Goal: Task Accomplishment & Management: Complete application form

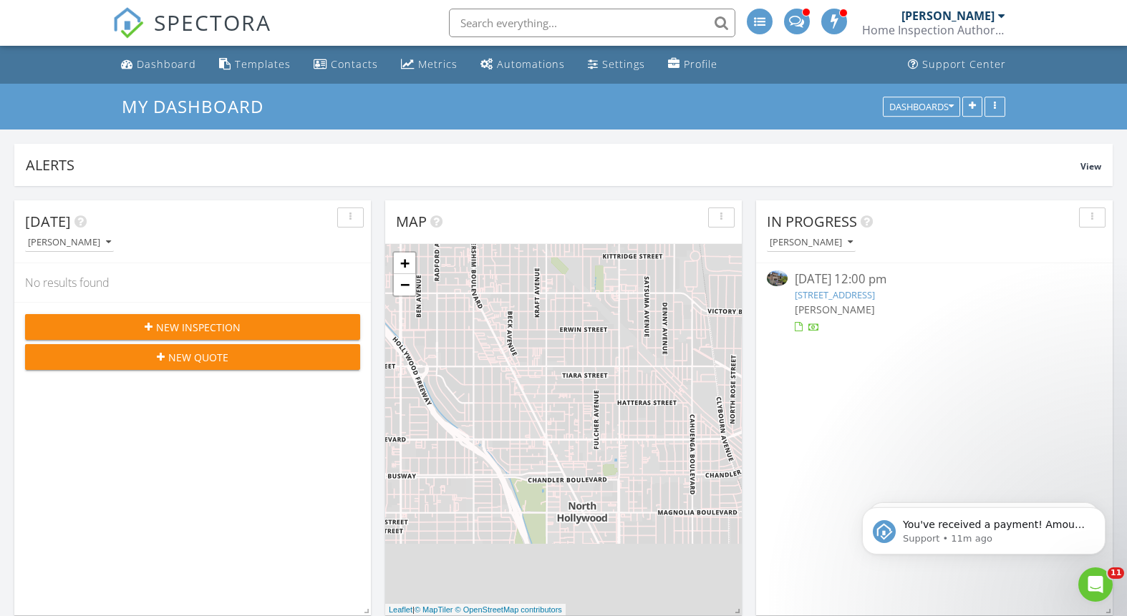
click at [531, 19] on input "text" at bounding box center [592, 23] width 286 height 29
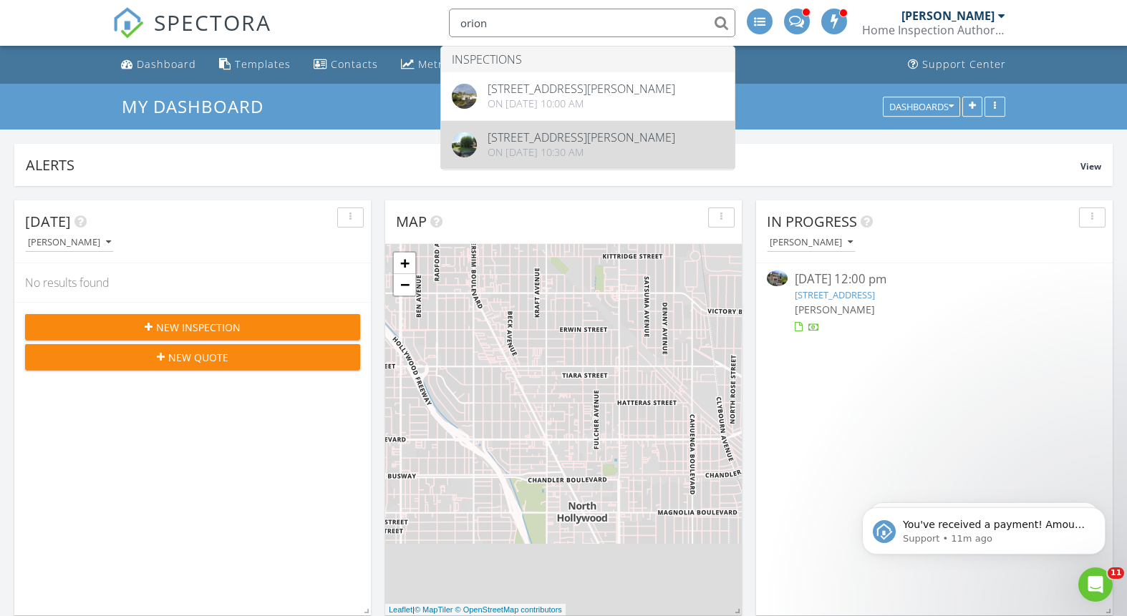
type input "orion"
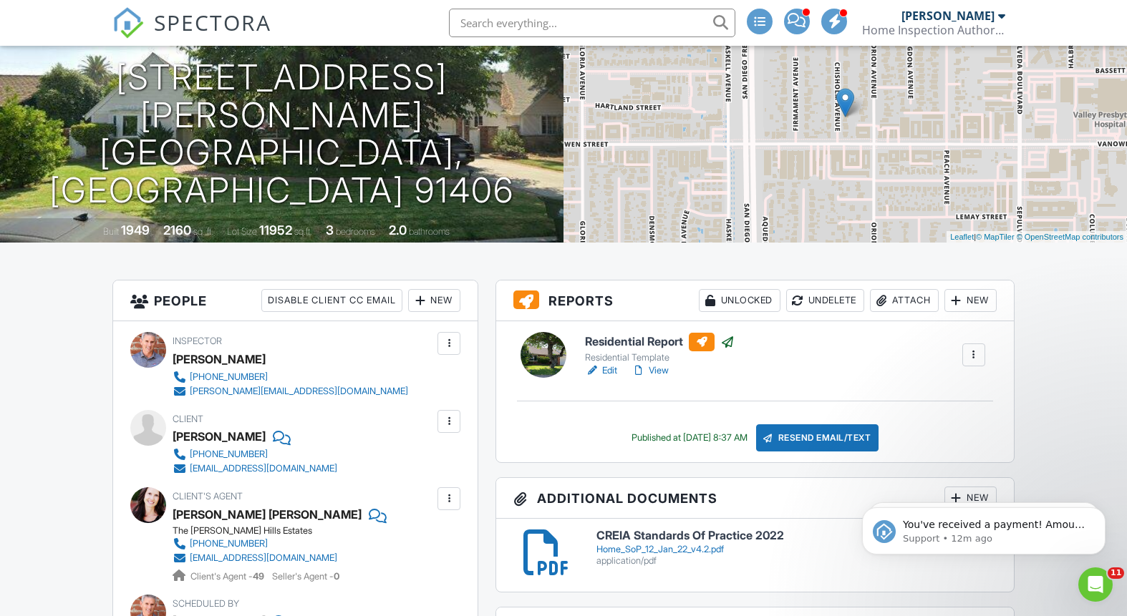
scroll to position [137, 0]
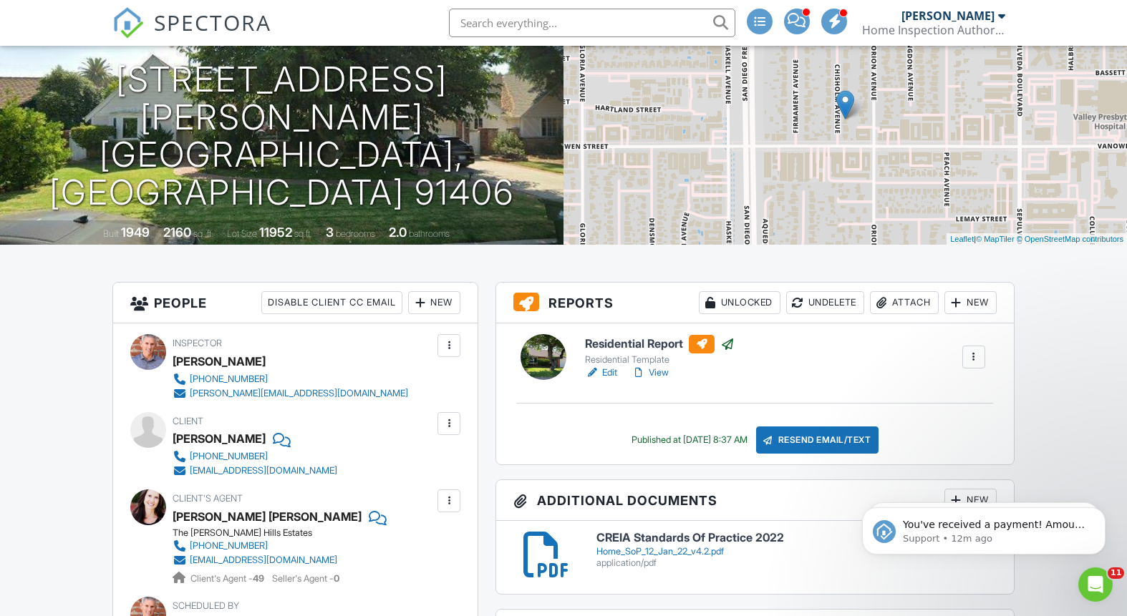
click at [581, 28] on input "text" at bounding box center [592, 23] width 286 height 29
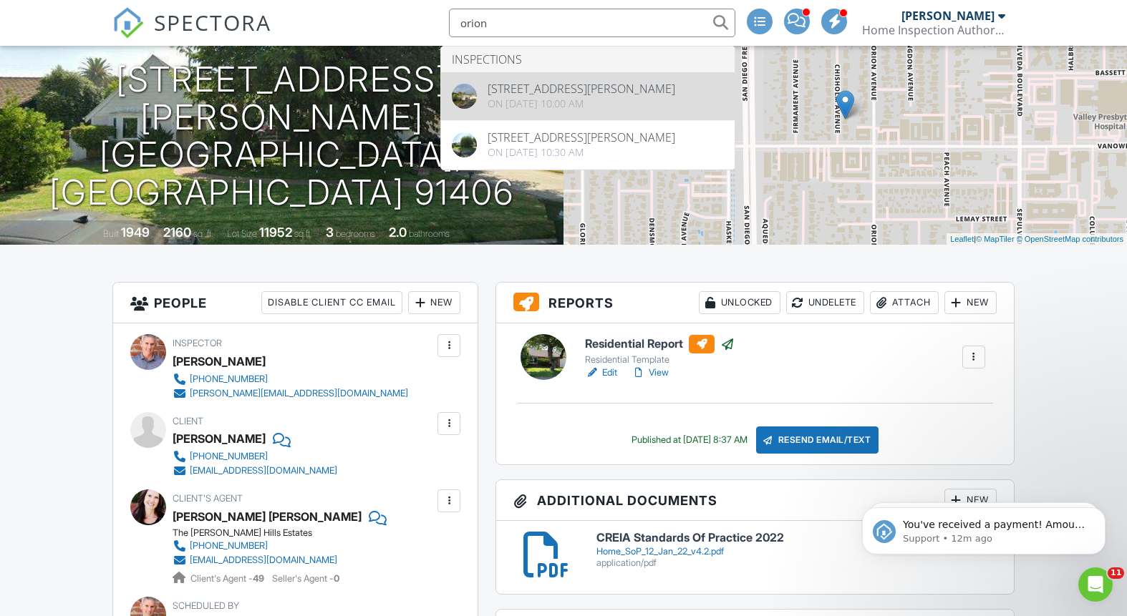
type input "orion"
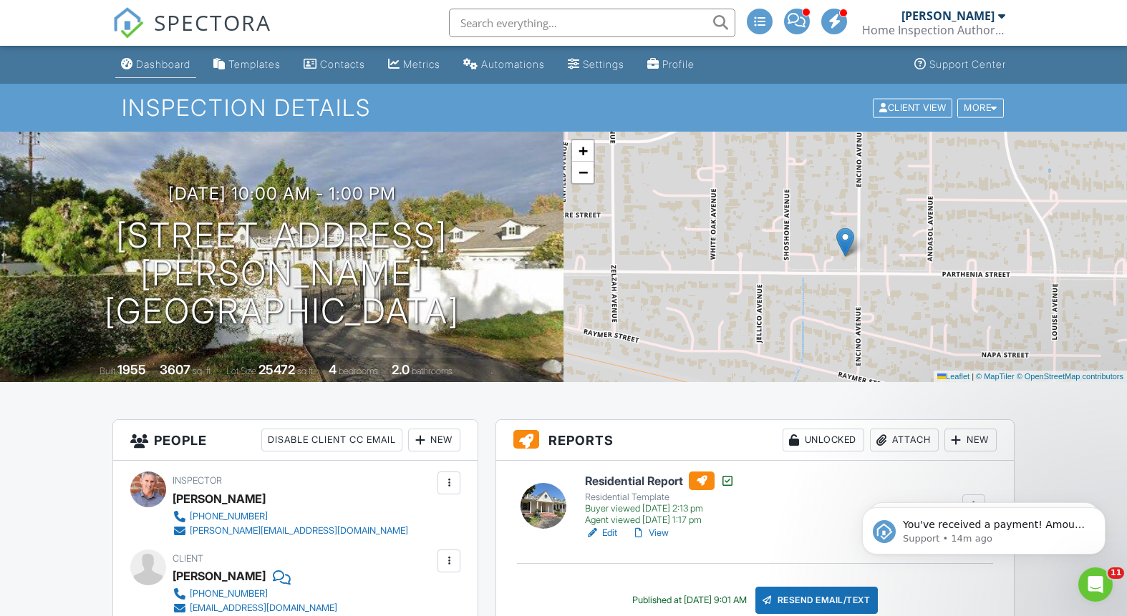
click at [166, 63] on div "Dashboard" at bounding box center [163, 64] width 54 height 12
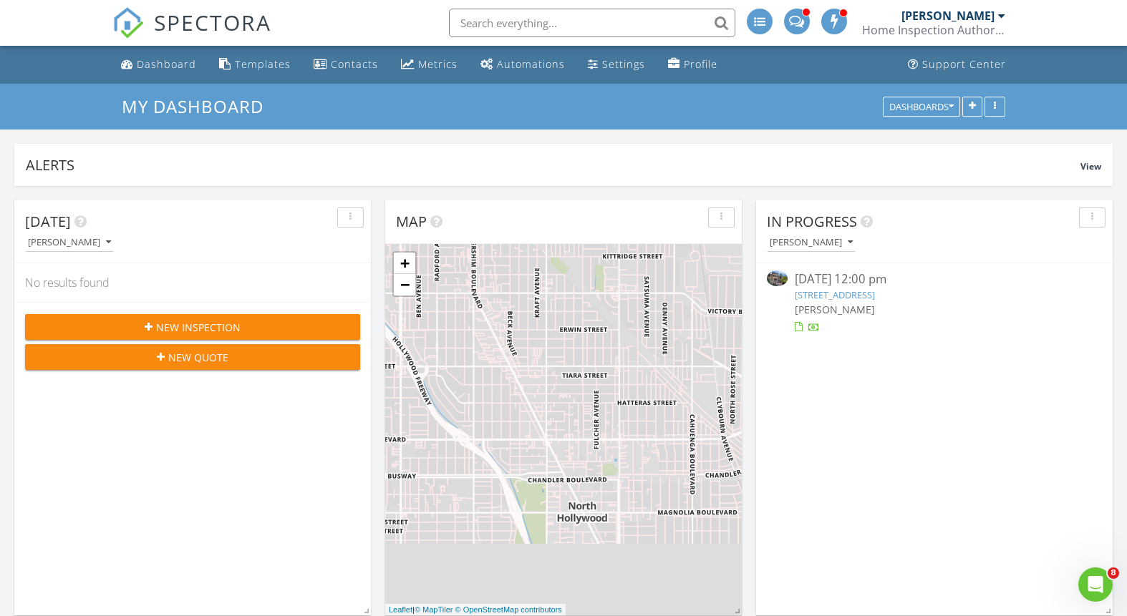
click at [220, 324] on span "New Inspection" at bounding box center [198, 327] width 84 height 15
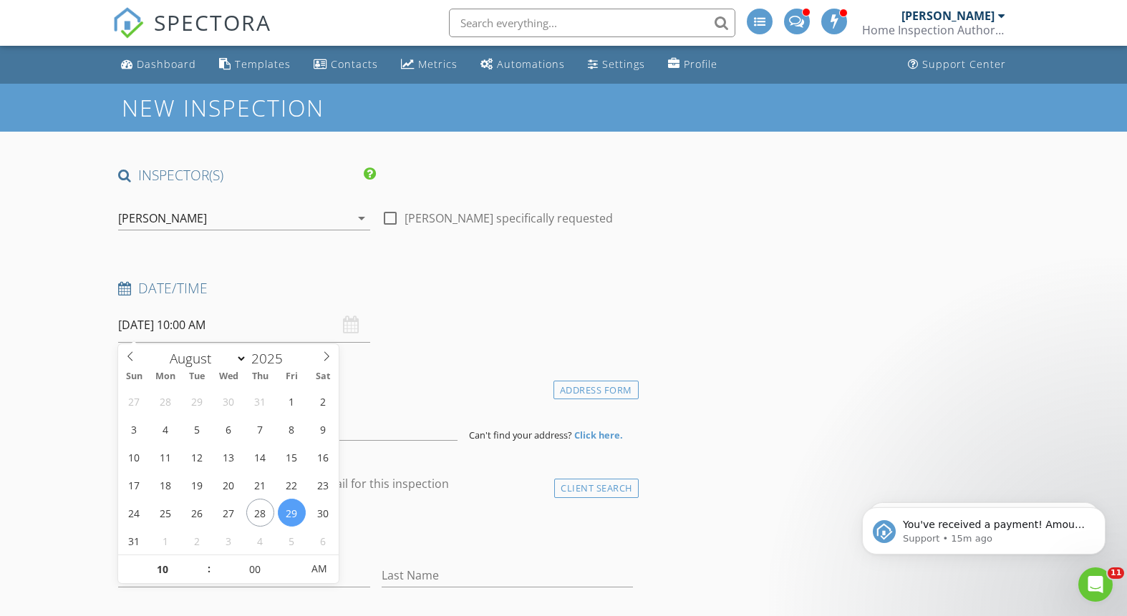
click at [278, 328] on input "[DATE] 10:00 AM" at bounding box center [243, 325] width 251 height 35
select select "8"
type input "[DATE] 10:00 AM"
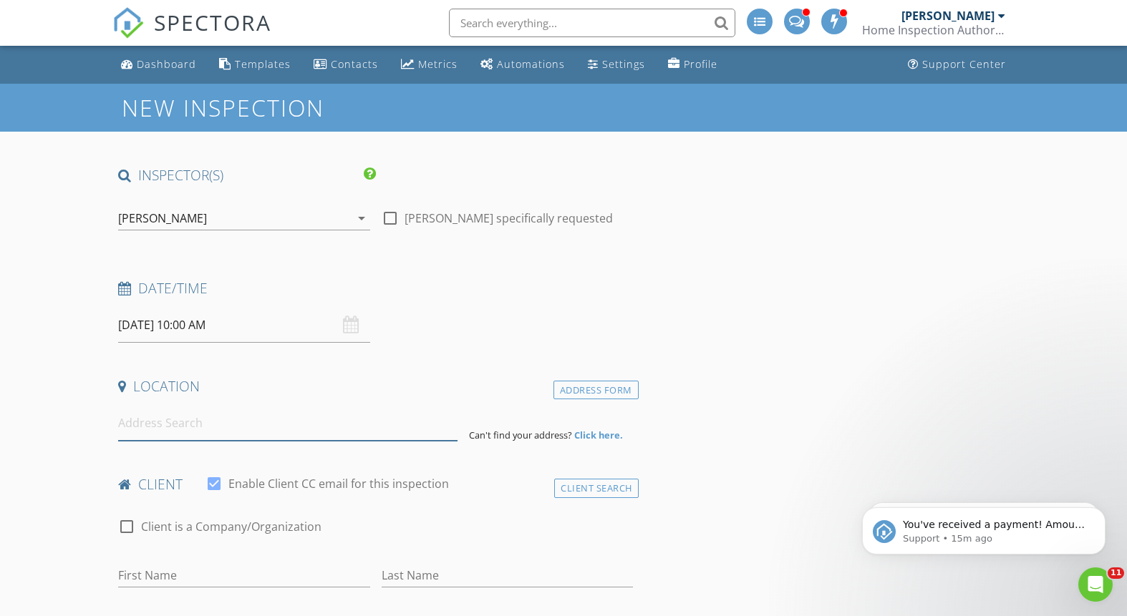
click at [220, 422] on input at bounding box center [287, 423] width 339 height 35
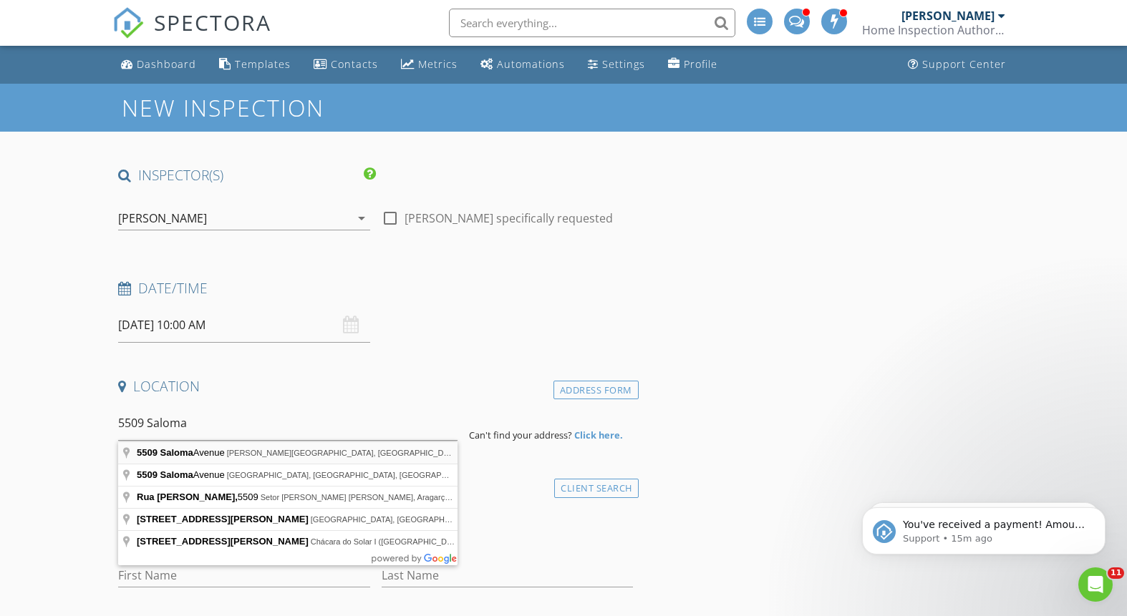
type input "[STREET_ADDRESS][PERSON_NAME]"
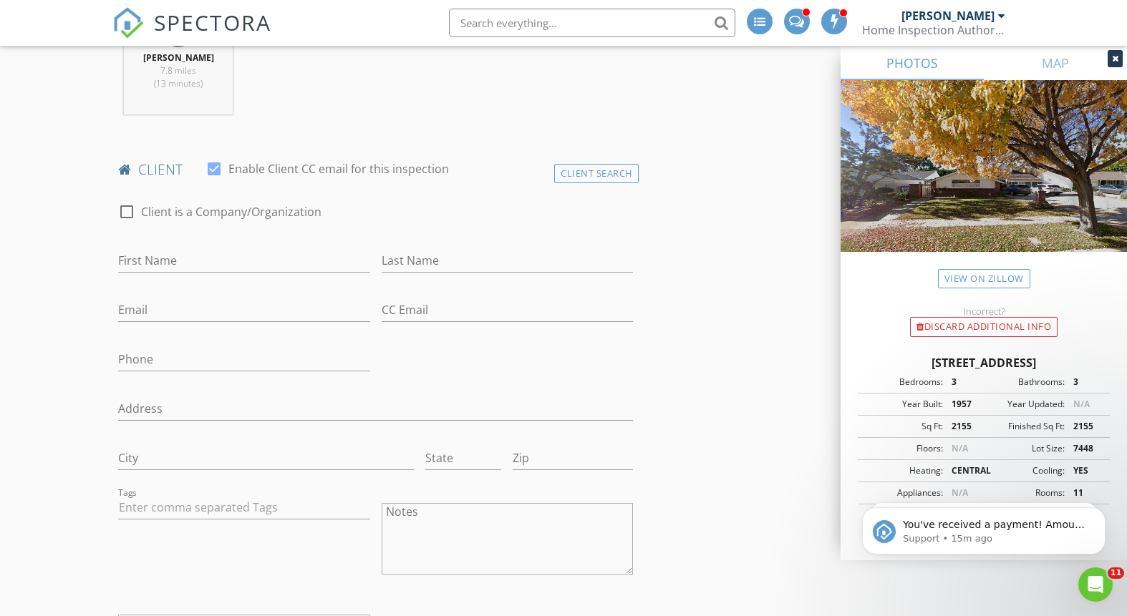
scroll to position [610, 0]
click at [174, 261] on input "First Name" at bounding box center [243, 259] width 251 height 24
type input "[PERSON_NAME]"
click at [442, 258] on input "Last Name" at bounding box center [507, 259] width 251 height 24
type input "Orion"
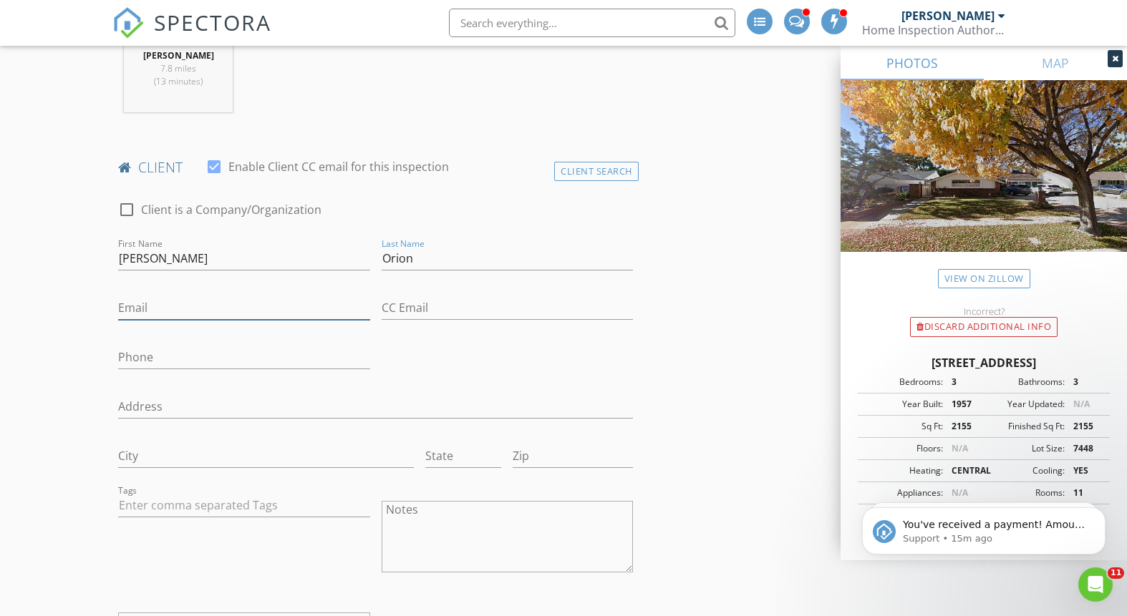
click at [158, 310] on input "Email" at bounding box center [243, 308] width 251 height 24
type input "3"
type input "[EMAIL_ADDRESS][DOMAIN_NAME]"
click at [203, 361] on input "Phone" at bounding box center [243, 358] width 251 height 24
type input "[PHONE_NUMBER]"
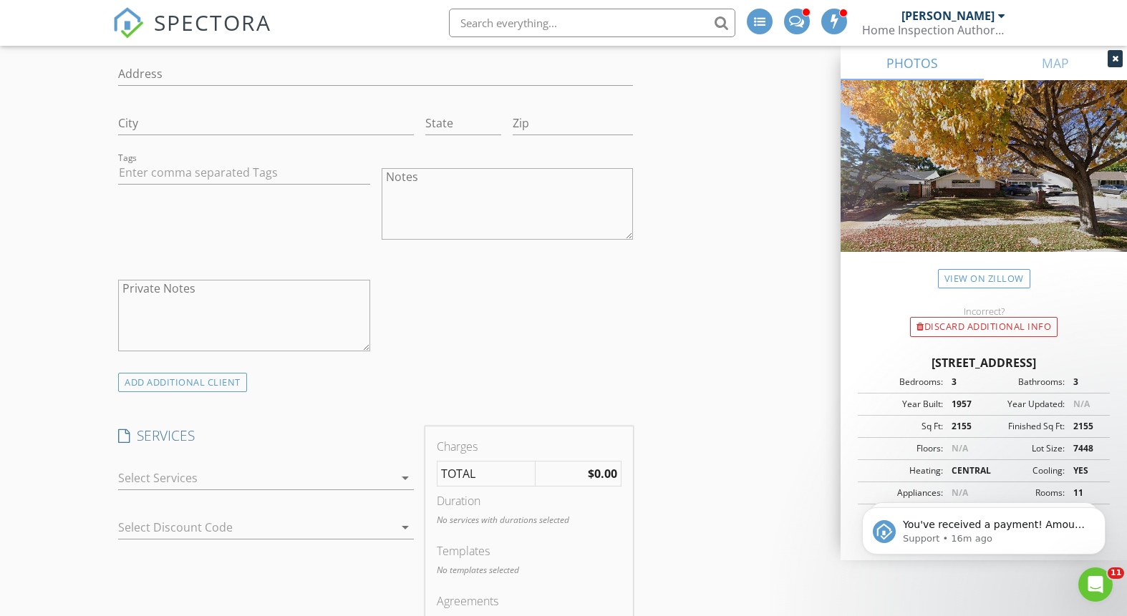
scroll to position [944, 0]
click at [394, 475] on div "arrow_drop_down" at bounding box center [404, 476] width 20 height 17
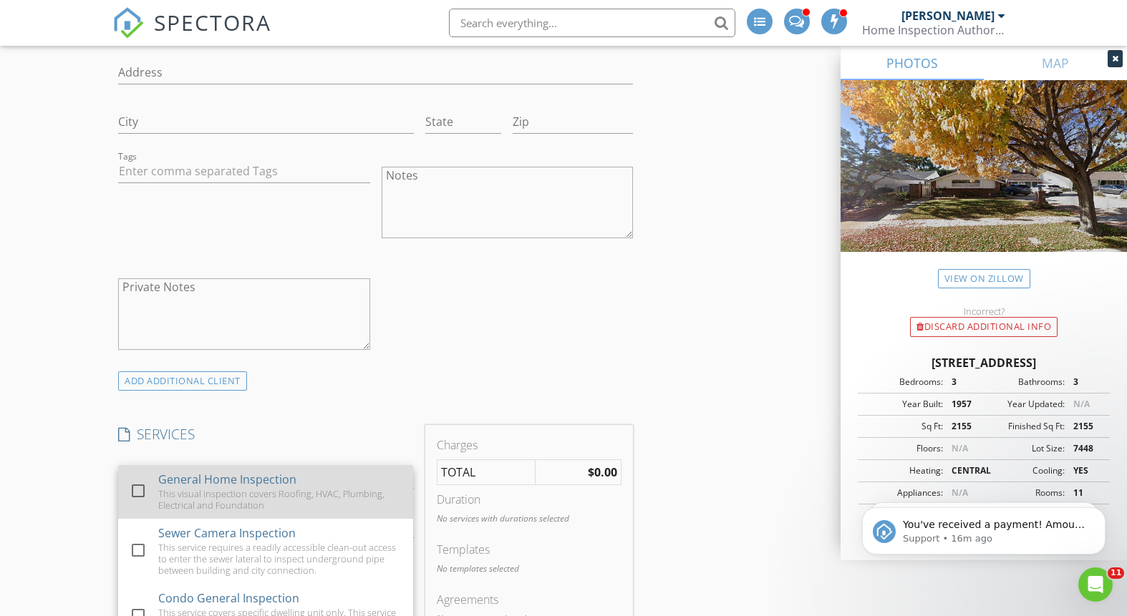
click at [140, 491] on div at bounding box center [138, 491] width 24 height 24
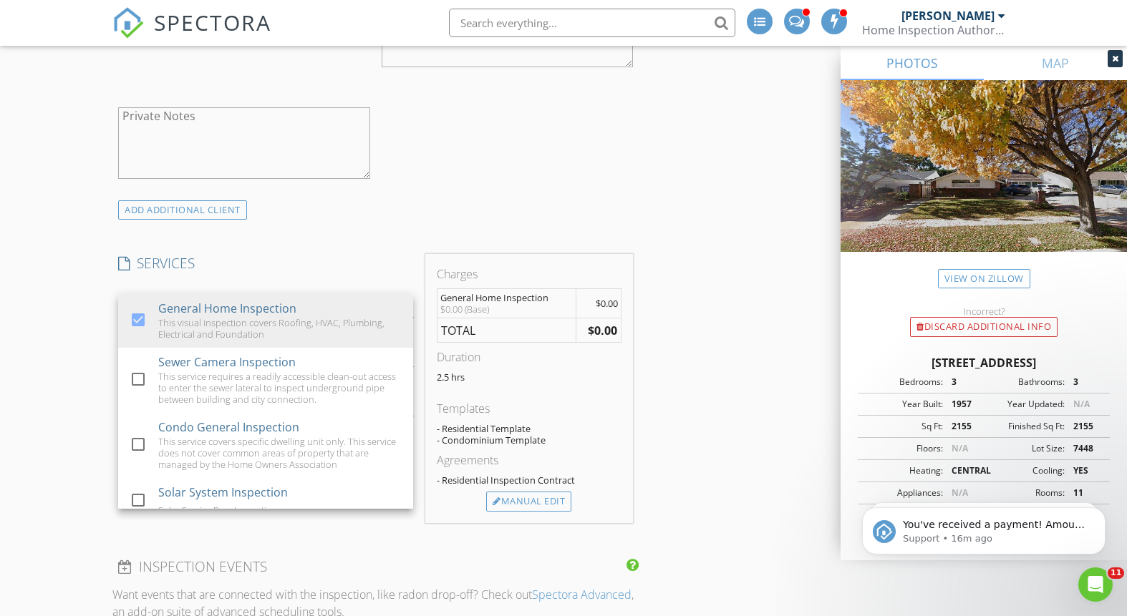
scroll to position [1136, 0]
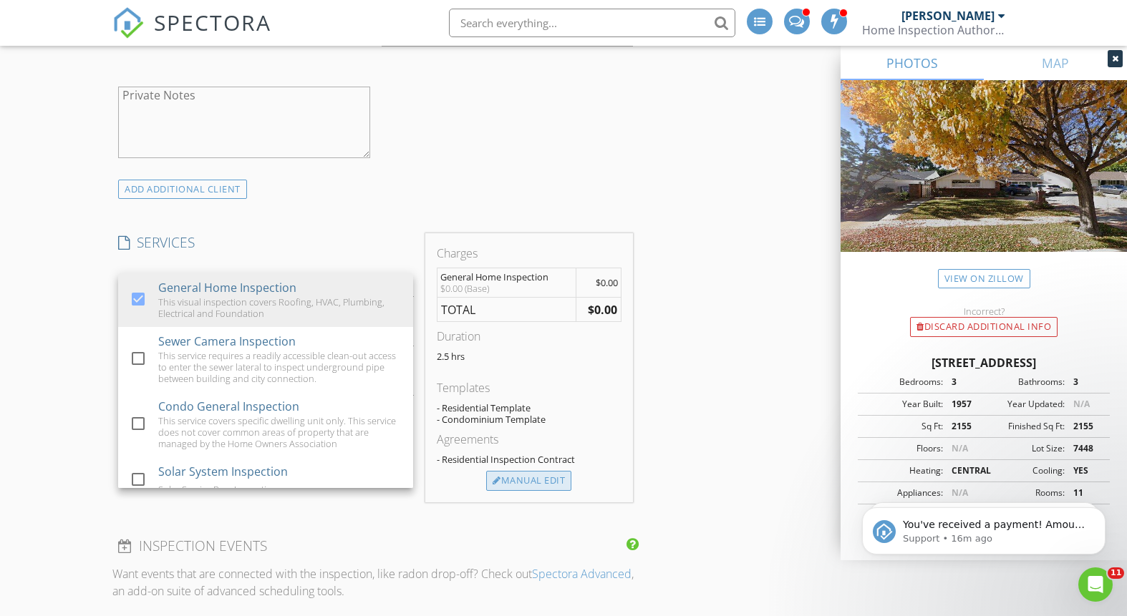
click at [535, 477] on div "Manual Edit" at bounding box center [528, 481] width 85 height 20
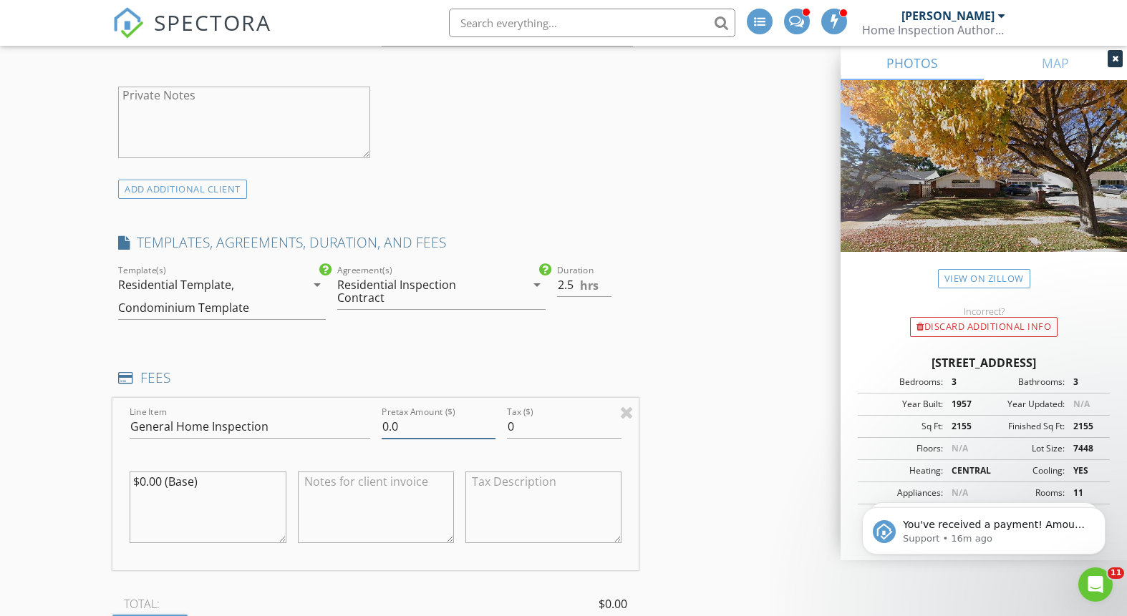
click at [422, 427] on input "0.0" at bounding box center [439, 427] width 115 height 24
type input "0"
type input "695.00"
click at [781, 382] on div "INSPECTOR(S) check_box John Laforme PRIMARY John Laforme arrow_drop_down check_…" at bounding box center [562, 526] width 901 height 2993
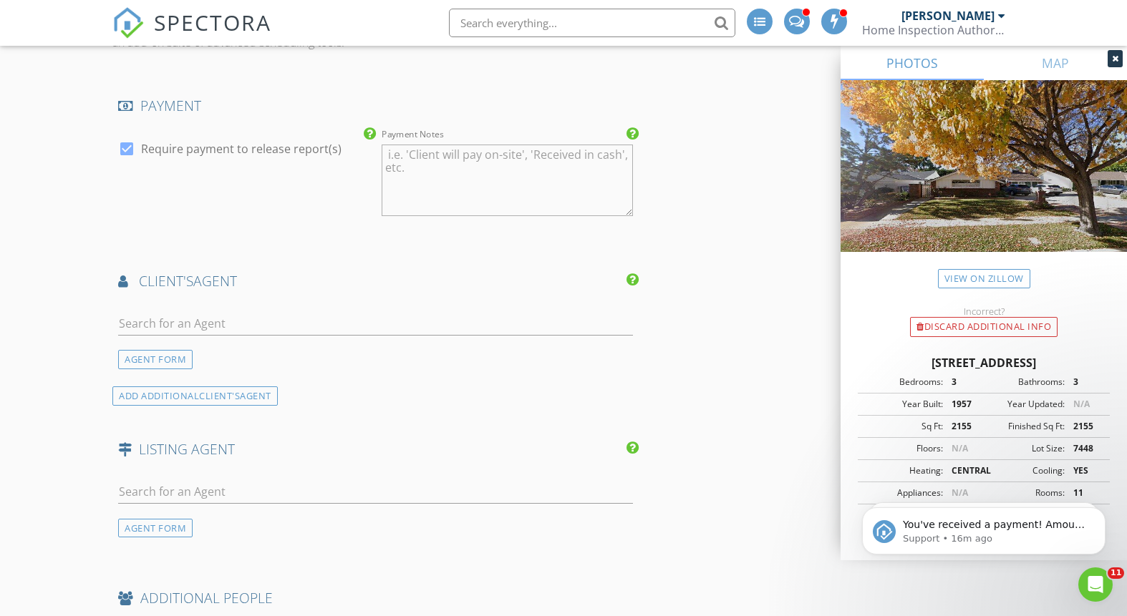
scroll to position [1846, 0]
click at [254, 324] on input "text" at bounding box center [375, 321] width 515 height 24
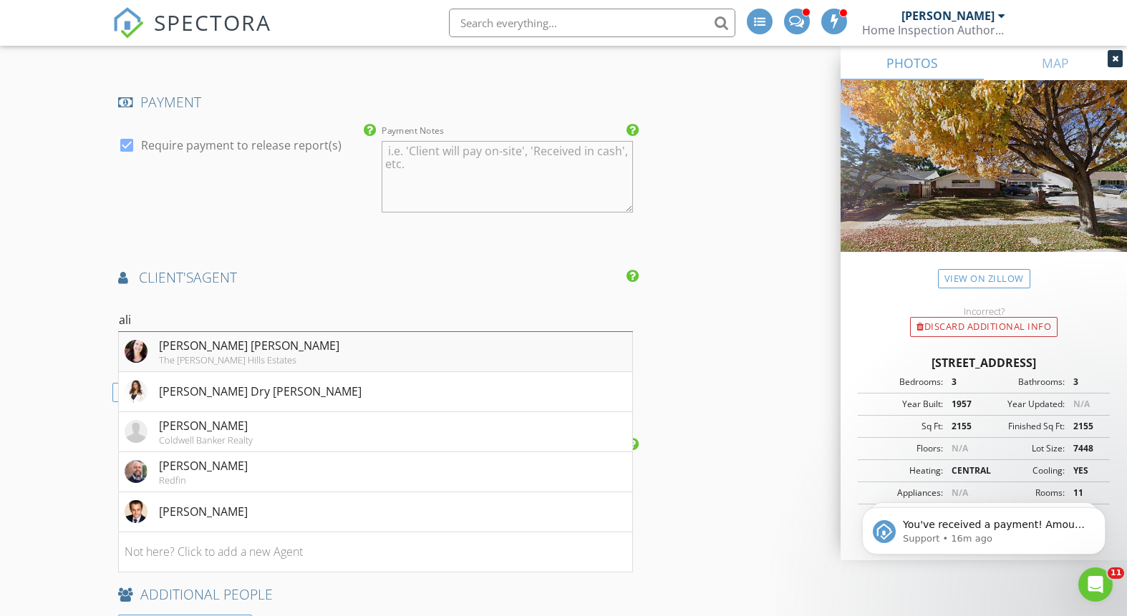
type input "ali"
click at [385, 351] on li "Alison Danielle Turner The Beverly Hills Estates" at bounding box center [375, 352] width 513 height 40
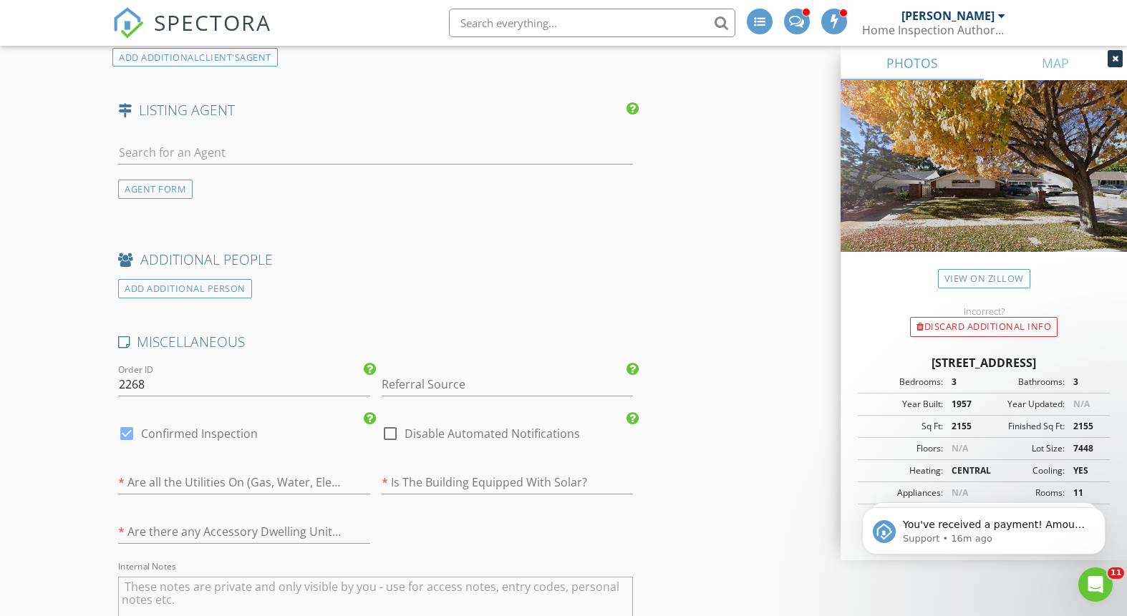
scroll to position [2563, 0]
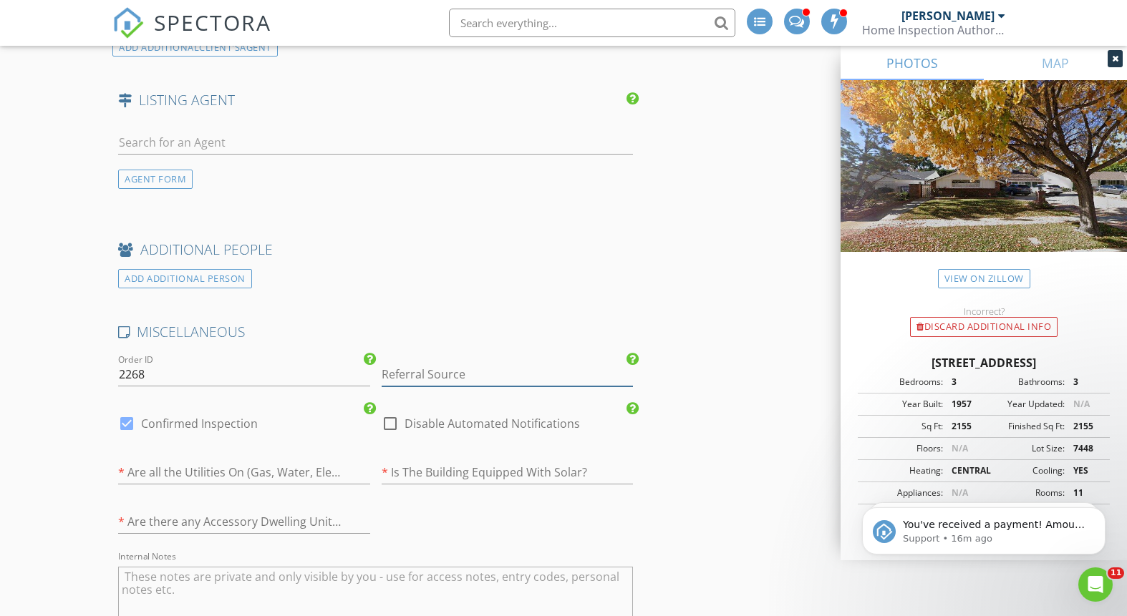
click at [497, 379] on input "Referral Source" at bounding box center [507, 375] width 251 height 24
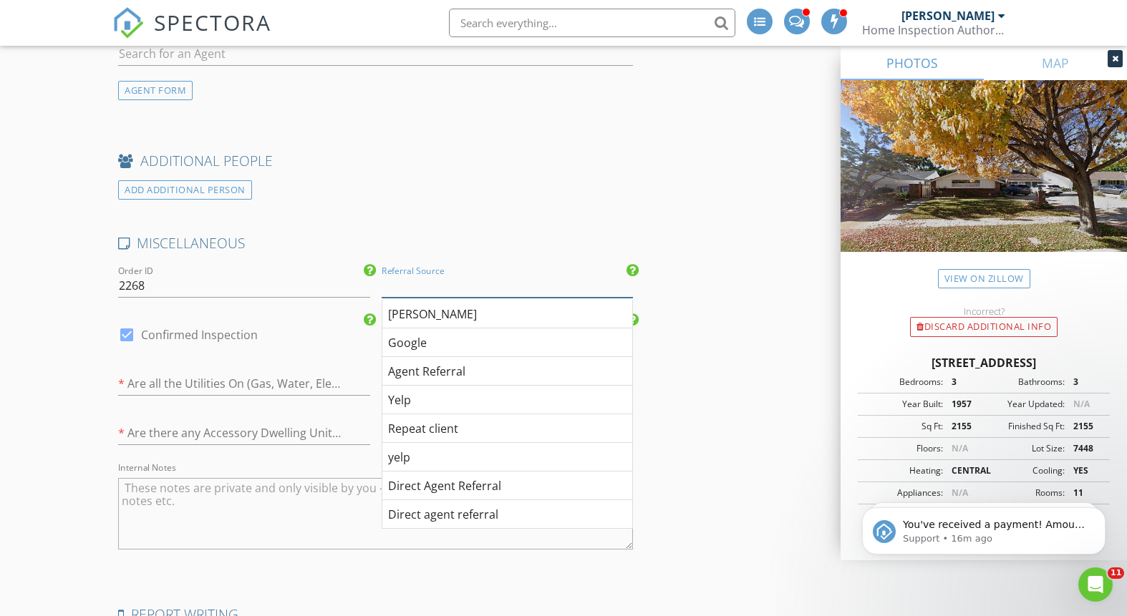
scroll to position [2654, 0]
click at [498, 420] on div "Repeat client" at bounding box center [507, 426] width 250 height 29
type input "Repeat client"
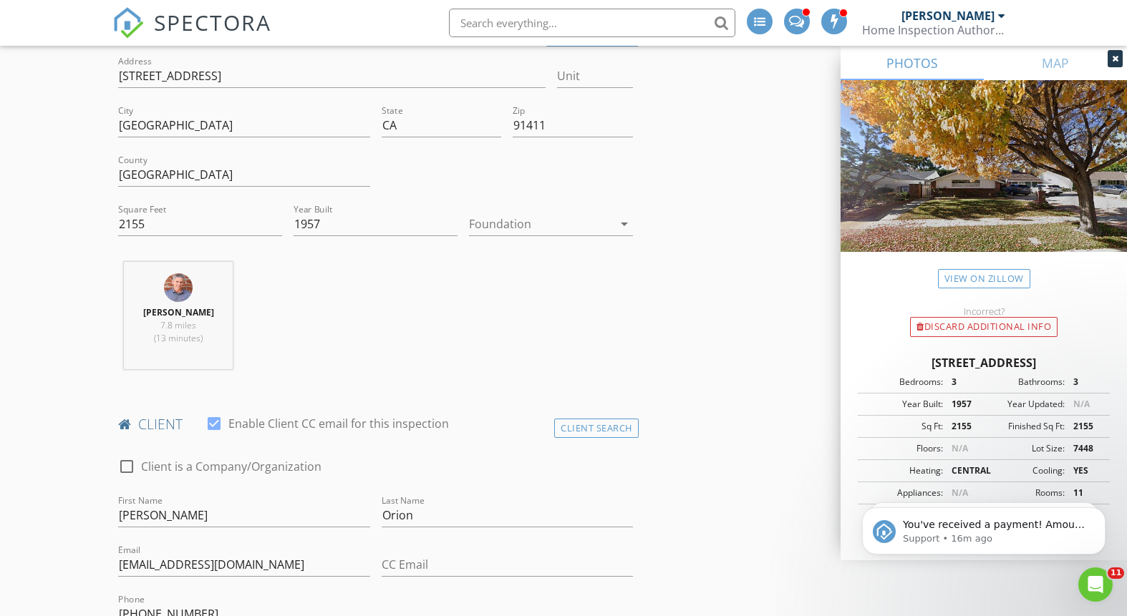
scroll to position [362, 0]
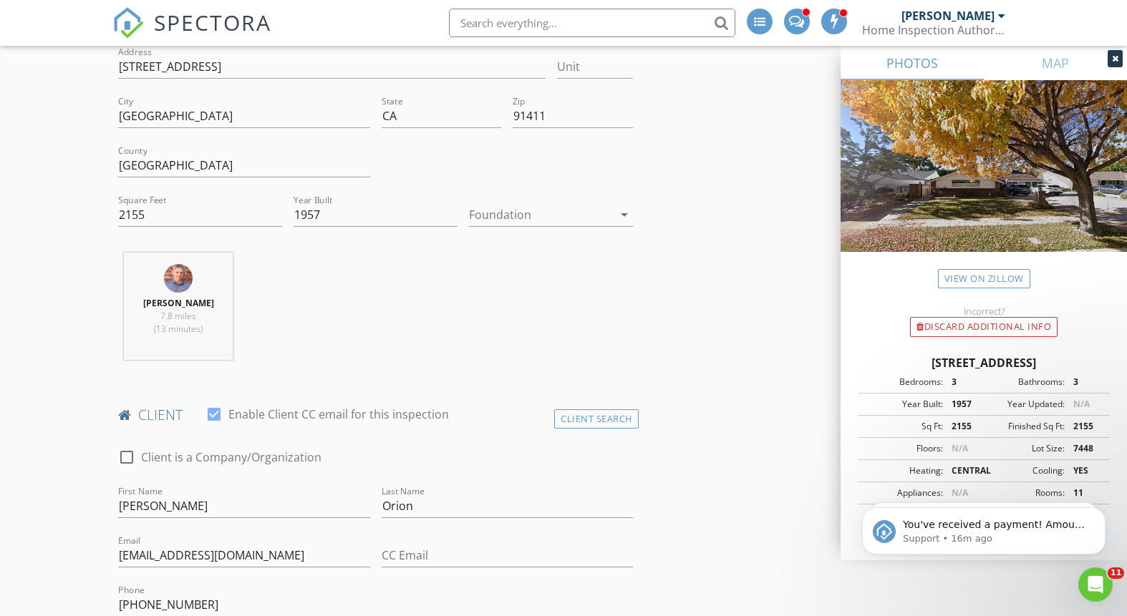
click at [603, 222] on div at bounding box center [541, 214] width 144 height 23
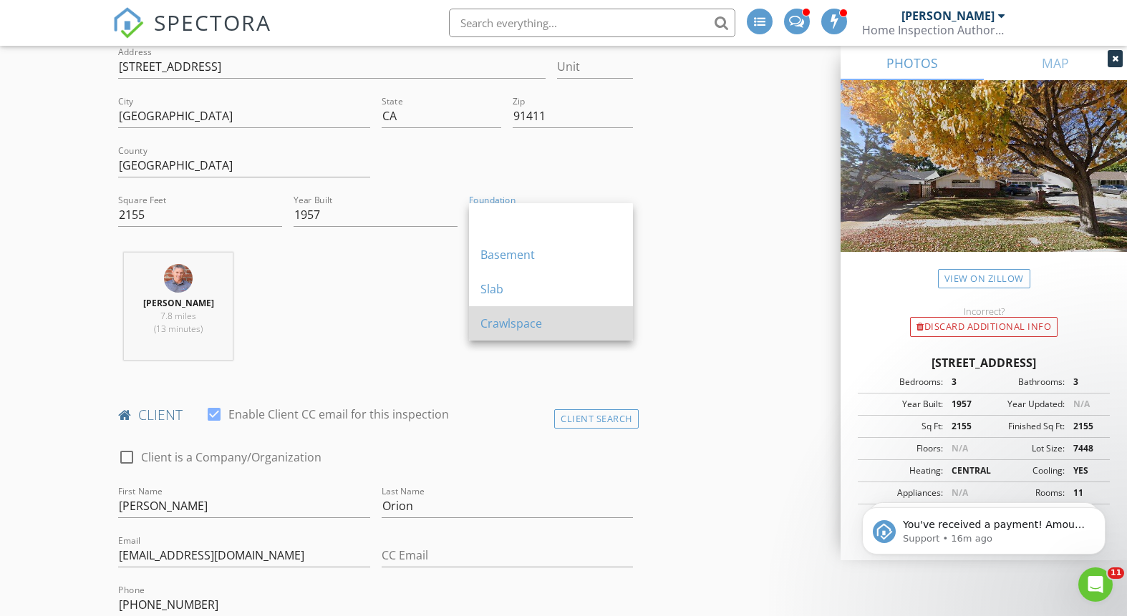
click at [541, 313] on div "Crawlspace" at bounding box center [550, 323] width 141 height 34
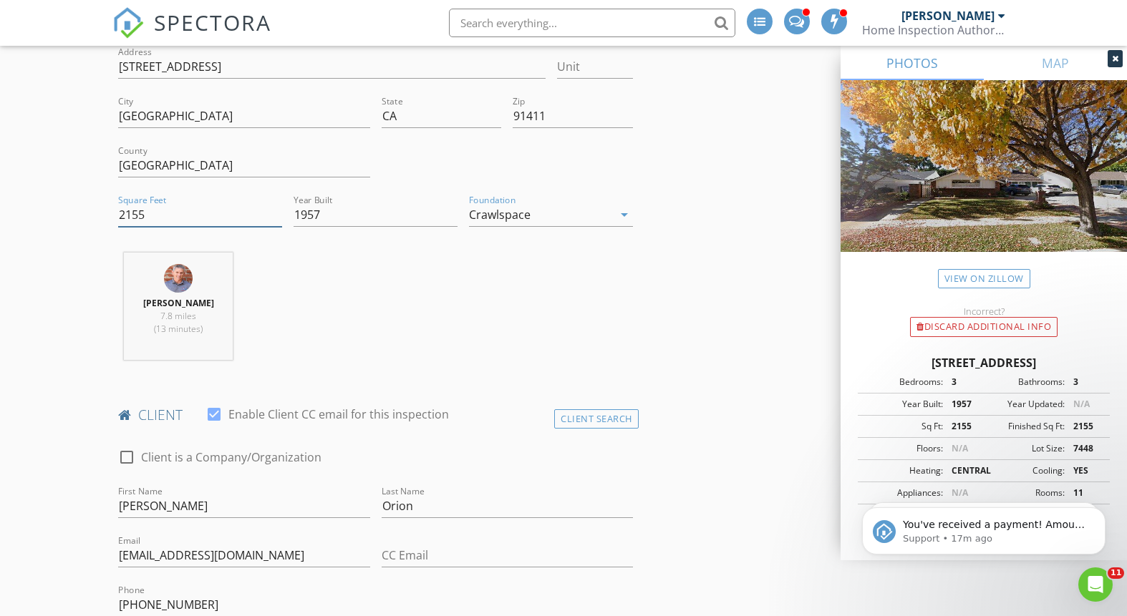
click at [159, 216] on input "2155" at bounding box center [200, 215] width 164 height 24
drag, startPoint x: 180, startPoint y: 215, endPoint x: 117, endPoint y: 213, distance: 63.7
click at [117, 213] on div "Square Feet 2155" at bounding box center [199, 216] width 175 height 49
type input "3420"
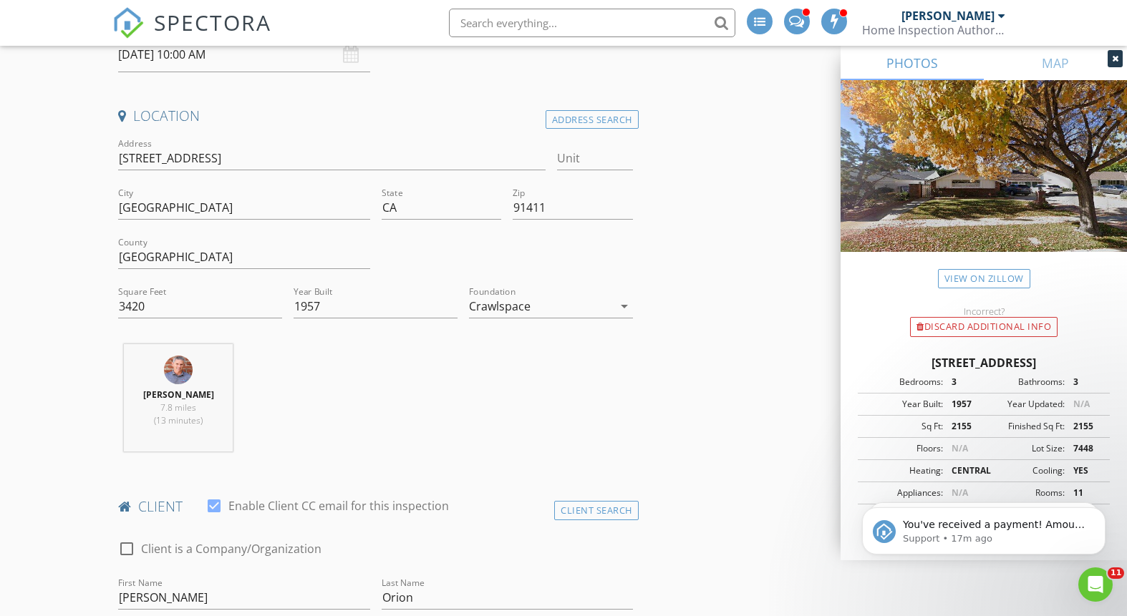
scroll to position [270, 0]
drag, startPoint x: 210, startPoint y: 207, endPoint x: 114, endPoint y: 205, distance: 95.9
click at [114, 205] on div "City Los Angeles" at bounding box center [243, 209] width 263 height 49
type input "Sherman Oaks"
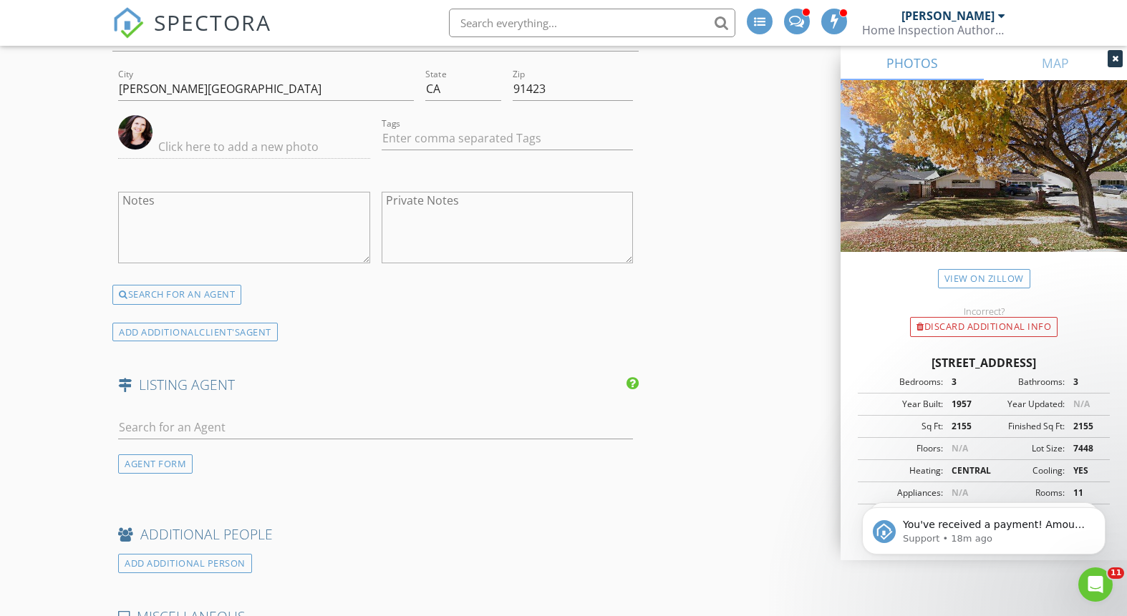
scroll to position [2946, 0]
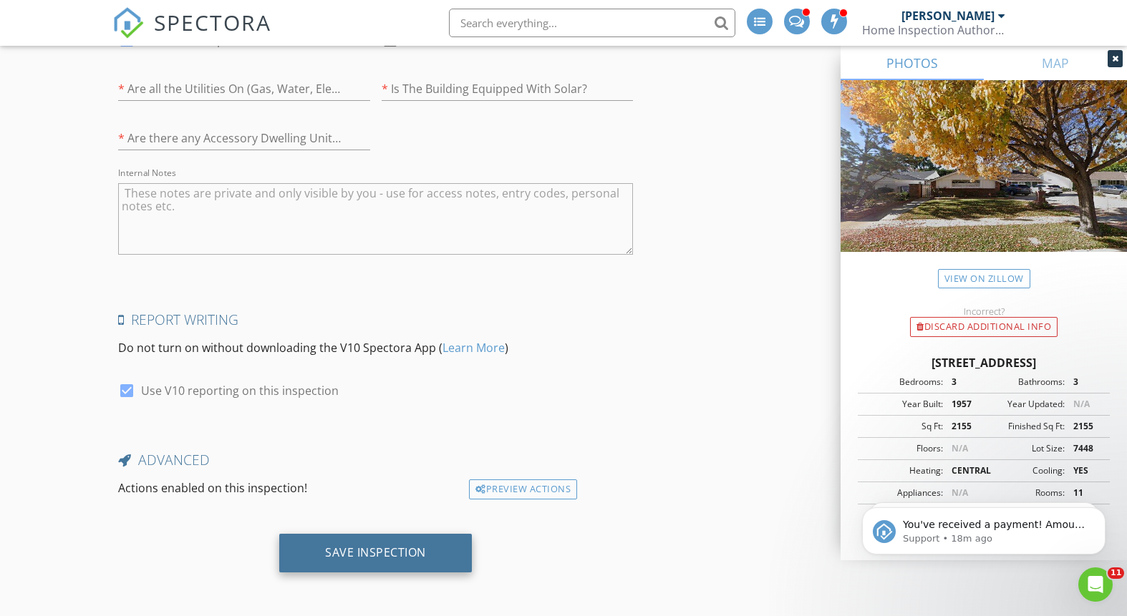
click at [402, 548] on div "Save Inspection" at bounding box center [375, 552] width 101 height 14
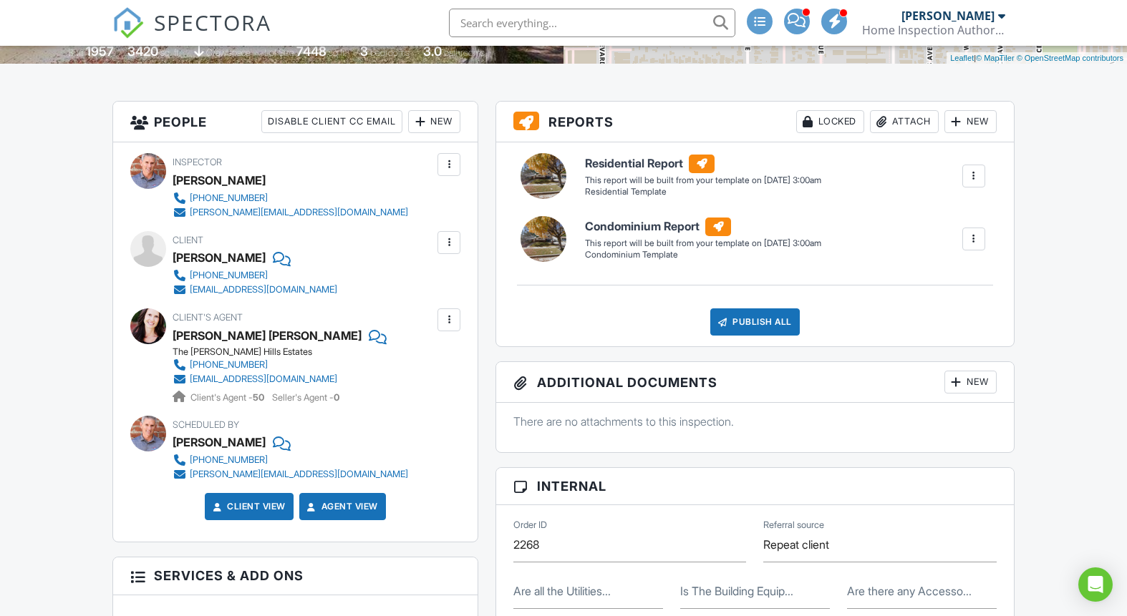
click at [974, 243] on div at bounding box center [973, 239] width 14 height 14
click at [913, 313] on div at bounding box center [917, 316] width 14 height 14
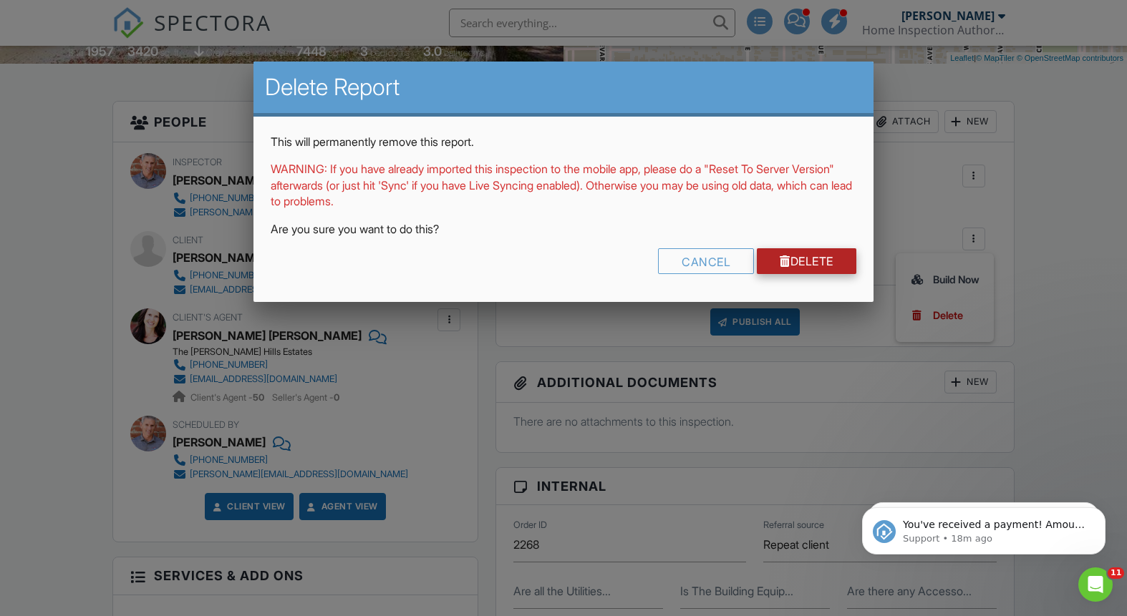
click at [824, 259] on link "Delete" at bounding box center [806, 261] width 99 height 26
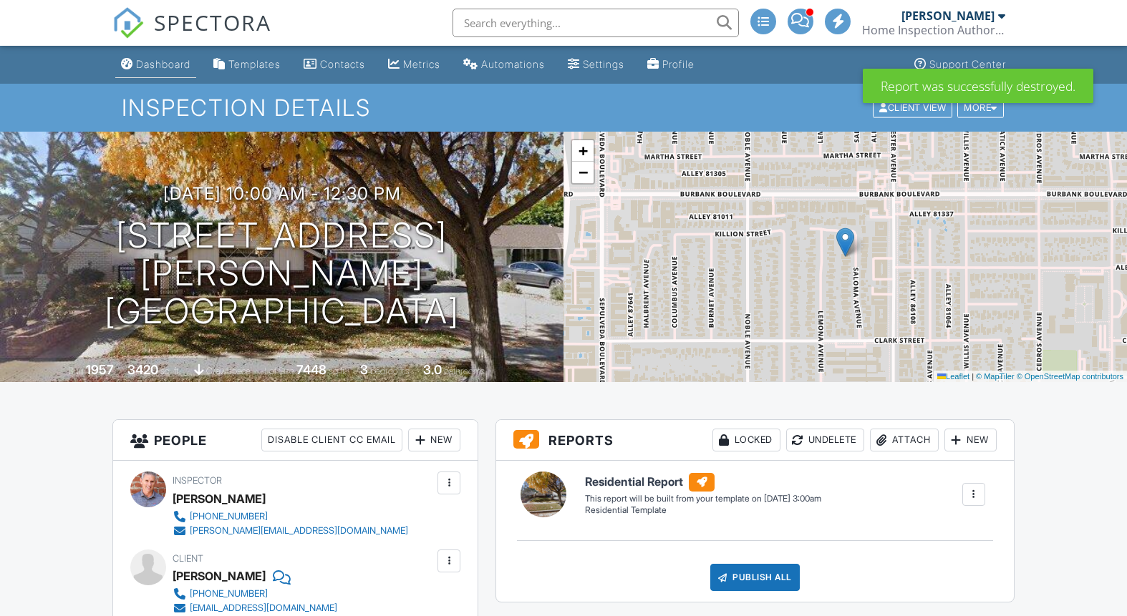
click at [160, 64] on div "Dashboard" at bounding box center [163, 64] width 54 height 12
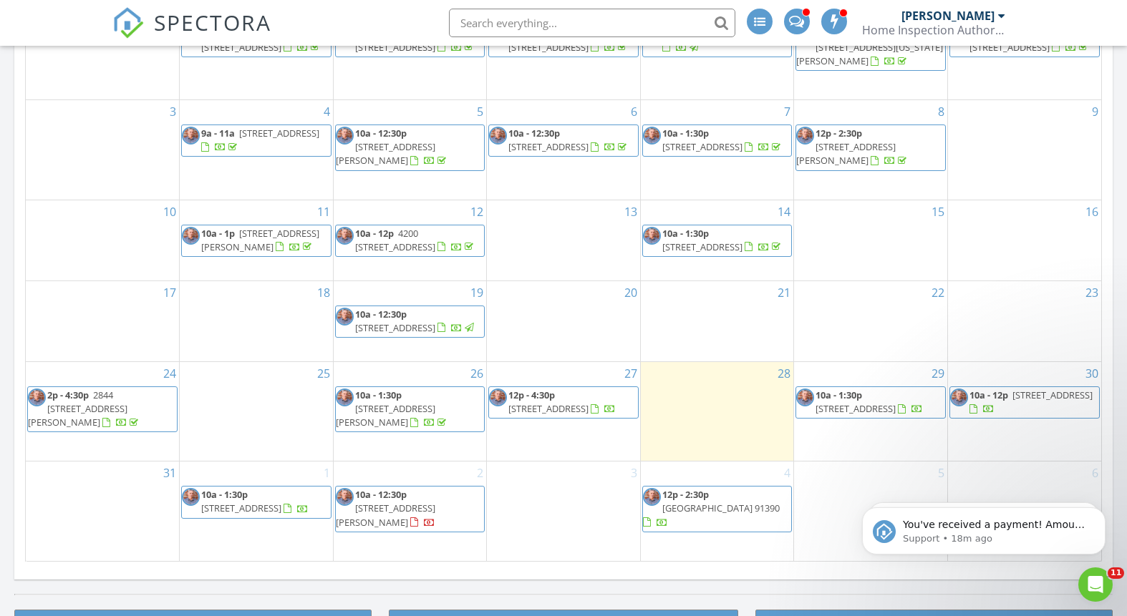
scroll to position [756, 0]
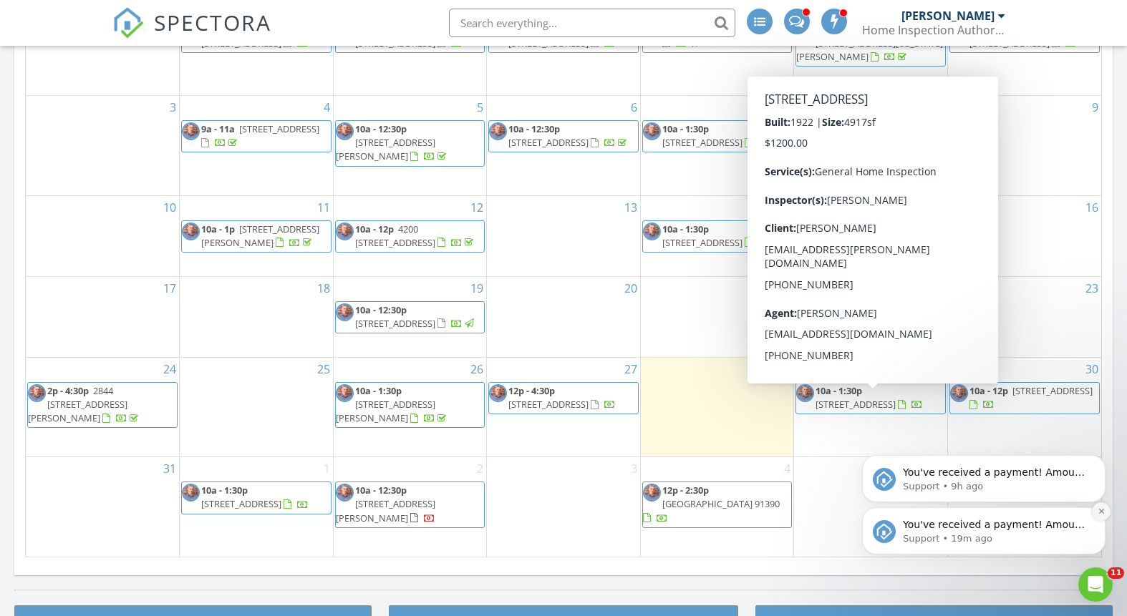
click at [1100, 513] on icon "Dismiss notification" at bounding box center [1101, 512] width 8 height 8
click at [1100, 513] on icon "Dismiss notification" at bounding box center [1101, 512] width 6 height 6
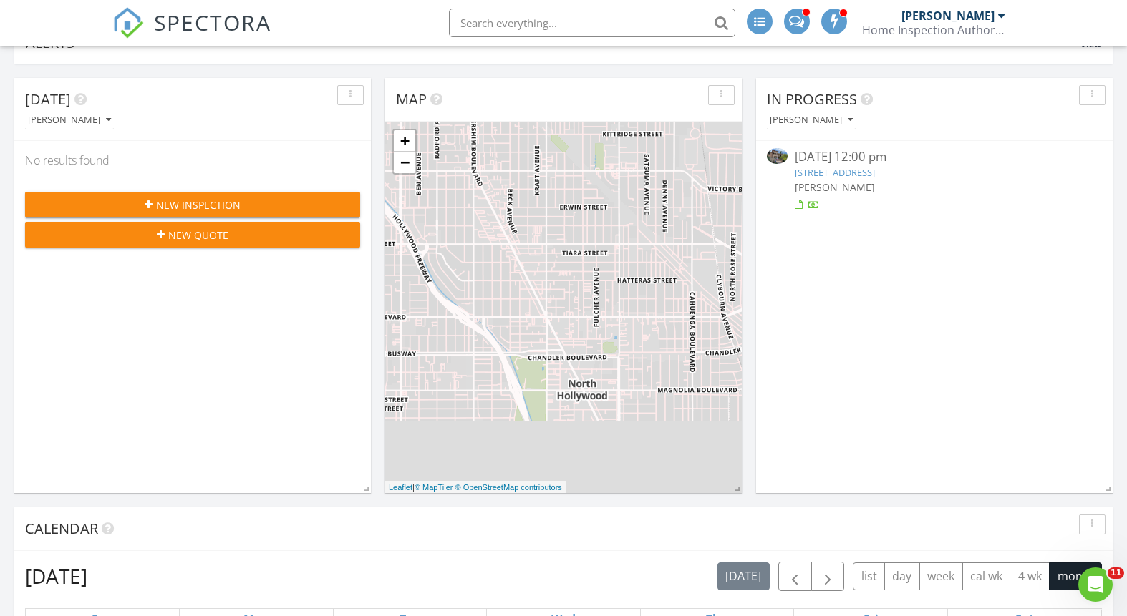
scroll to position [0, 0]
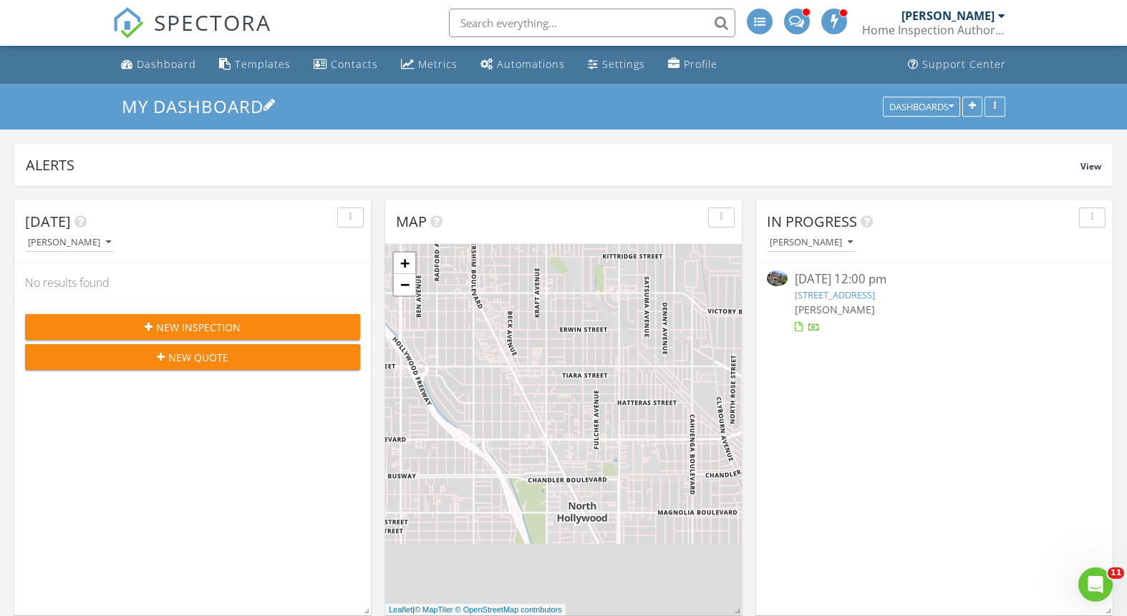
click at [397, 107] on h3 "My Dashboard" at bounding box center [563, 106] width 883 height 22
click at [157, 64] on div "Dashboard" at bounding box center [166, 64] width 59 height 14
